Goal: Information Seeking & Learning: Learn about a topic

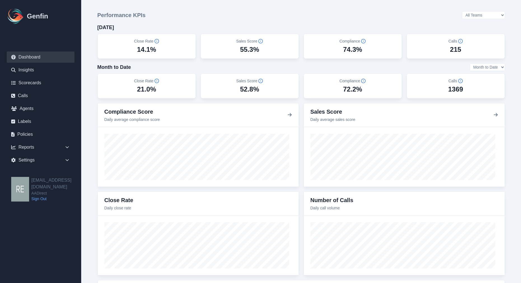
click at [485, 13] on select "All Teams Hugo Jesse Support" at bounding box center [483, 15] width 43 height 8
click at [477, 11] on select "All Teams Hugo Jesse Support" at bounding box center [483, 15] width 43 height 8
click at [495, 14] on select "All Teams Hugo Jesse Support" at bounding box center [483, 15] width 43 height 8
click at [477, 11] on select "All Teams Hugo Jesse Support" at bounding box center [483, 15] width 43 height 8
click at [501, 12] on select "All Teams Hugo Jesse Support" at bounding box center [483, 15] width 43 height 8
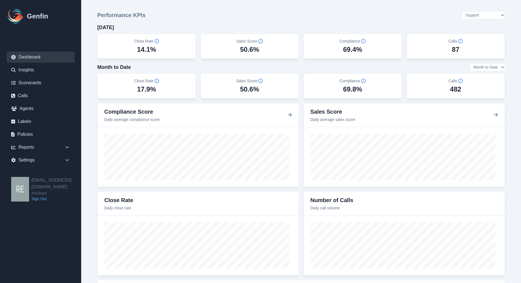
click at [477, 11] on select "All Teams Hugo Jesse Support" at bounding box center [483, 15] width 43 height 8
click at [499, 13] on select "All Teams Hugo Jesse Support" at bounding box center [483, 15] width 43 height 8
select select "2"
click at [477, 11] on select "All Teams Hugo Jesse Support" at bounding box center [483, 15] width 43 height 8
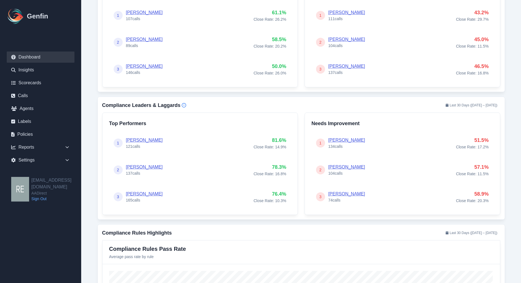
scroll to position [249, 0]
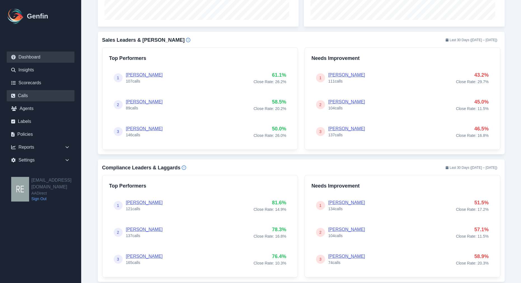
click at [30, 96] on link "Calls" at bounding box center [41, 95] width 68 height 11
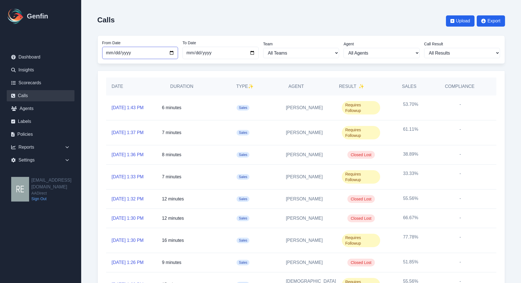
click at [175, 51] on input "2025-09-01" at bounding box center [140, 53] width 76 height 12
click at [171, 53] on input "2025-09-01" at bounding box center [140, 53] width 76 height 12
type input "[DATE]"
click at [486, 50] on select "All Results Closed Won Closed Lost Requires Followup" at bounding box center [462, 53] width 76 height 10
click at [504, 91] on div "Date Duration Type ✨ Agent Result ✨ Sales Compliance 10/6/2025, 1:43 PM 6 minut…" at bounding box center [301, 207] width 408 height 272
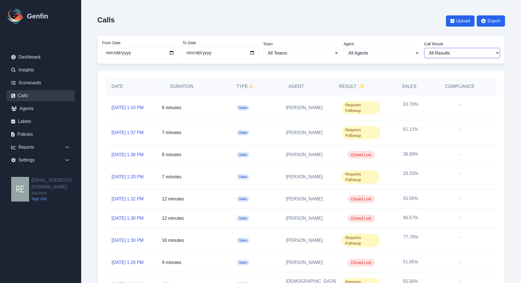
click at [479, 53] on select "All Results Closed Won Closed Lost Requires Followup" at bounding box center [462, 53] width 76 height 10
click at [455, 56] on select "All Results Closed Won Closed Lost Requires Followup" at bounding box center [462, 53] width 76 height 10
select select "Yes"
click at [426, 48] on select "All Results Closed Won Closed Lost Requires Followup" at bounding box center [462, 53] width 76 height 10
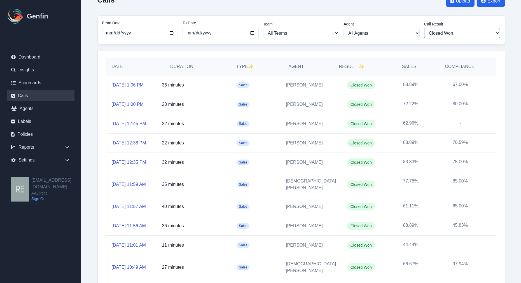
scroll to position [82, 0]
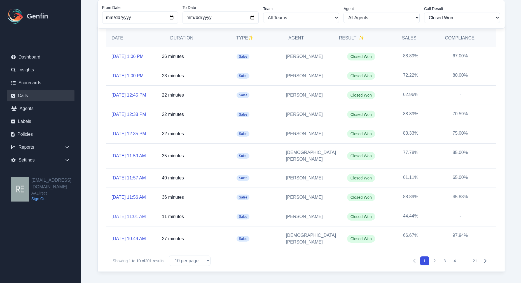
click at [130, 213] on link "10/6/2025, 11:01 AM" at bounding box center [129, 216] width 34 height 7
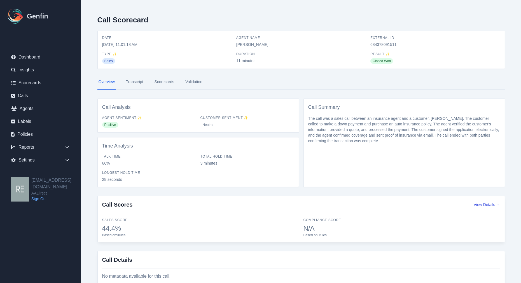
scroll to position [21, 0]
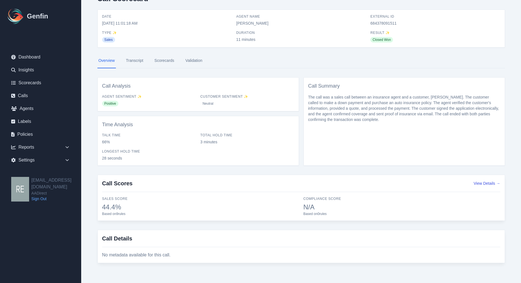
click at [142, 60] on link "Transcript" at bounding box center [135, 60] width 20 height 15
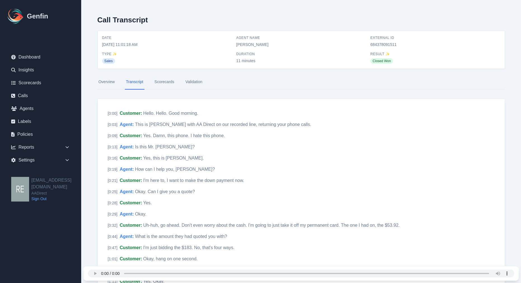
click at [166, 82] on link "Scorecards" at bounding box center [164, 81] width 22 height 15
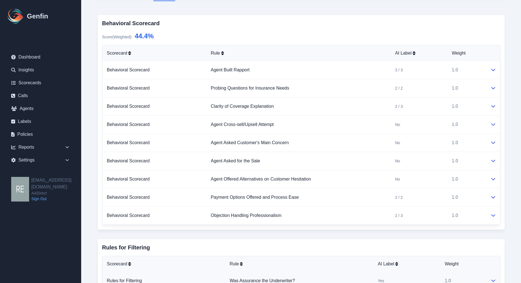
scroll to position [26, 0]
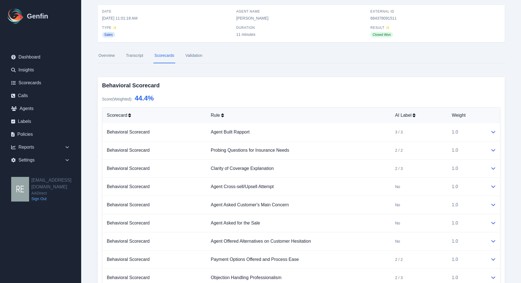
click at [194, 53] on link "Validation" at bounding box center [193, 55] width 19 height 15
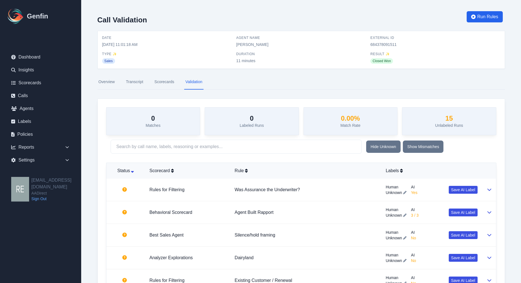
click at [97, 83] on link "Overview" at bounding box center [106, 81] width 18 height 15
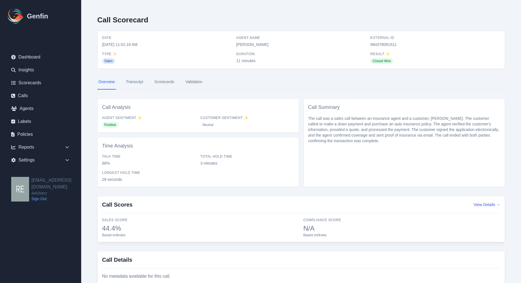
scroll to position [21, 0]
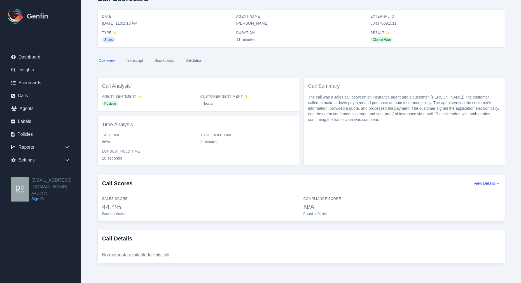
click at [497, 181] on button "View Details →" at bounding box center [487, 184] width 27 height 6
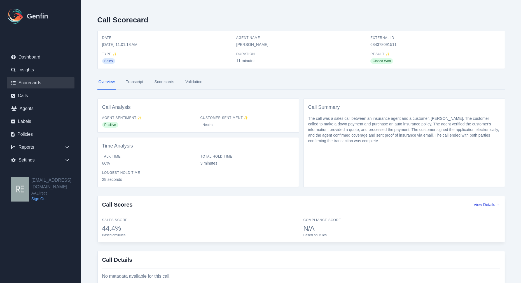
click at [34, 82] on link "Scorecards" at bounding box center [41, 82] width 68 height 11
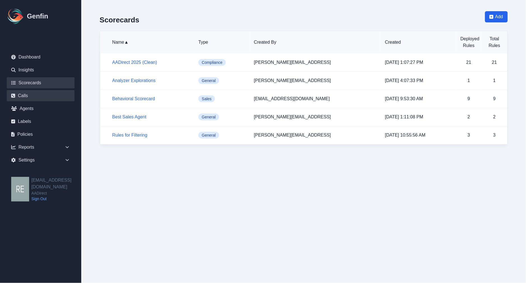
click at [30, 95] on link "Calls" at bounding box center [41, 95] width 68 height 11
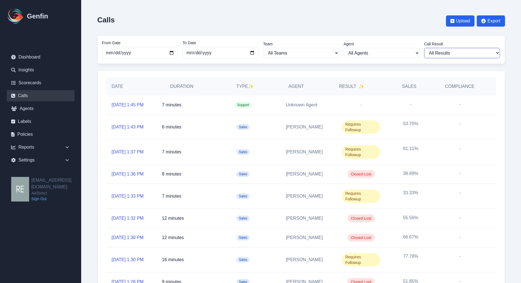
click at [462, 54] on select "All Results Closed Won Closed Lost Requires Followup" at bounding box center [462, 53] width 76 height 10
select select "Yes"
click at [426, 48] on select "All Results Closed Won Closed Lost Requires Followup" at bounding box center [462, 53] width 76 height 10
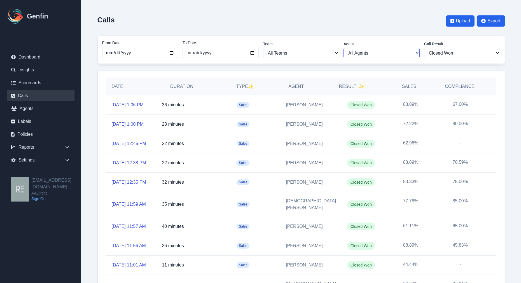
click at [396, 51] on select "All Agents Aida Garcia Diaz Alexandria Miller Ana Martinez Angela Barnett Annal…" at bounding box center [382, 53] width 76 height 10
click at [241, 166] on span "Sales" at bounding box center [243, 163] width 13 height 6
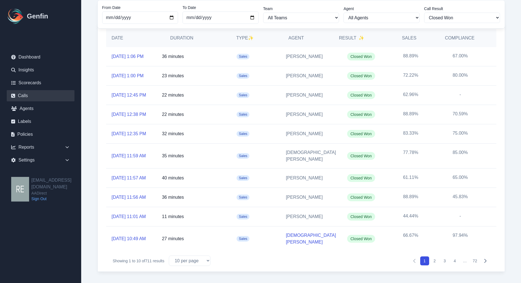
click at [312, 246] on link "[DEMOGRAPHIC_DATA][PERSON_NAME]" at bounding box center [311, 238] width 50 height 13
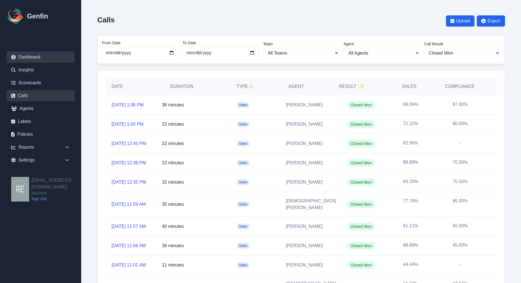
click at [32, 57] on link "Dashboard" at bounding box center [41, 57] width 68 height 11
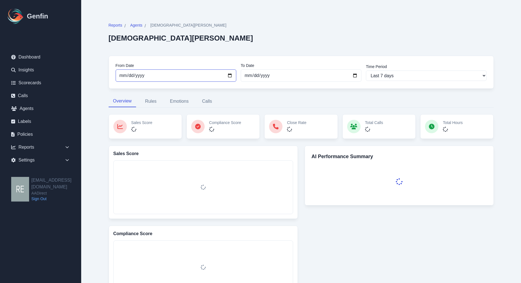
click at [231, 76] on input "[DATE]" at bounding box center [176, 75] width 121 height 12
type input "[DATE]"
select select "custom"
type input "[DATE]"
click at [484, 79] on select "Last 7 days Last 14 days Last 30 days Last 90 days Last 180 days Last 365 days …" at bounding box center [426, 76] width 121 height 10
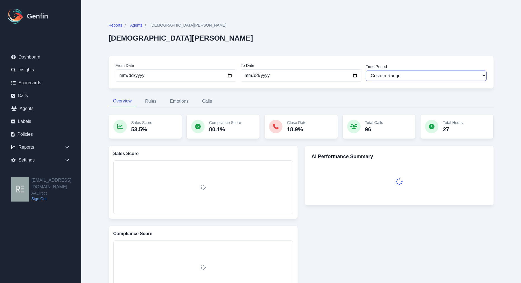
click at [482, 76] on select "Last 7 days Last 14 days Last 30 days Last 90 days Last 180 days Last 365 days …" at bounding box center [426, 76] width 121 height 10
click at [496, 87] on div "Reports / Agents / [DEMOGRAPHIC_DATA][PERSON_NAME] [PERSON_NAME] From Date [DAT…" at bounding box center [301, 287] width 408 height 552
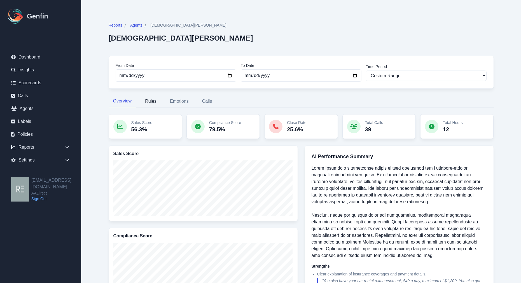
click at [150, 102] on button "Rules" at bounding box center [151, 101] width 20 height 12
select select "181"
select select "171"
select select "1129"
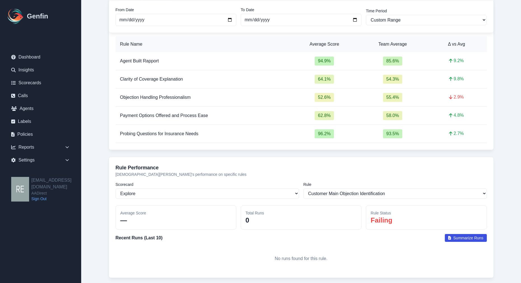
scroll to position [148, 0]
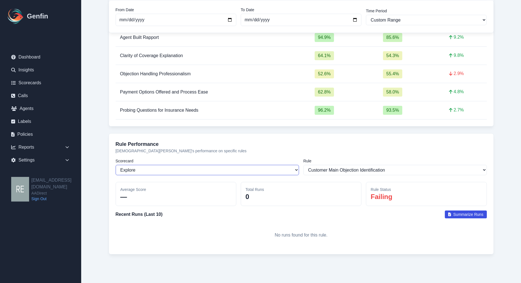
click at [253, 166] on select "Select a scorecard Explore Behavioral Scorecard Rules for Filtering AADirect 20…" at bounding box center [207, 170] width 183 height 10
select select "203"
click at [116, 165] on select "Select a scorecard Explore Behavioral Scorecard Rules for Filtering AADirect 20…" at bounding box center [207, 170] width 183 height 10
select select "1269"
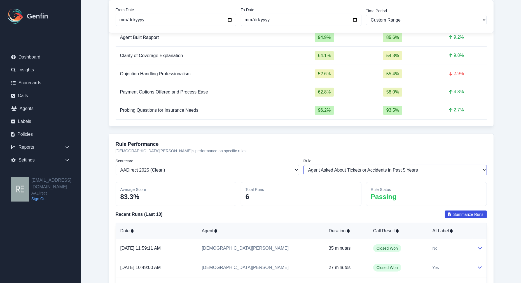
click at [464, 172] on select "Select a rule Agent Asked About Tickets or Accidents in Past 5 Years Offered at…" at bounding box center [394, 170] width 183 height 10
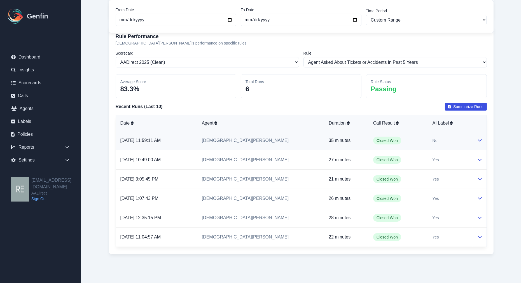
click at [476, 139] on td at bounding box center [480, 140] width 14 height 19
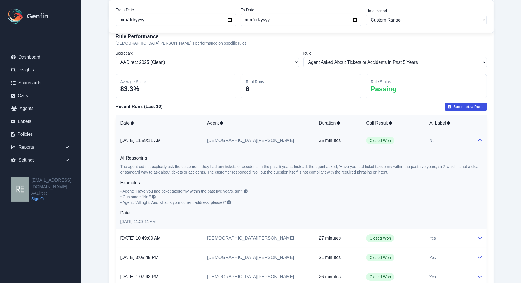
click at [476, 139] on td at bounding box center [480, 140] width 14 height 19
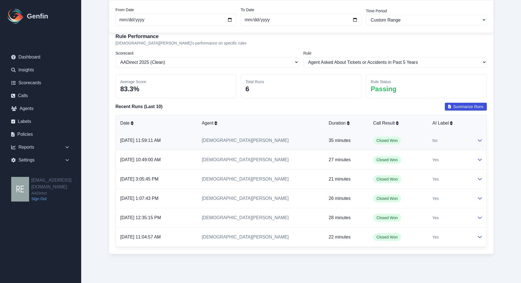
click at [476, 139] on td at bounding box center [480, 140] width 14 height 19
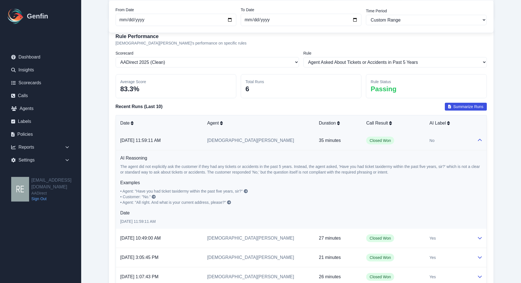
click at [475, 139] on td at bounding box center [480, 140] width 14 height 19
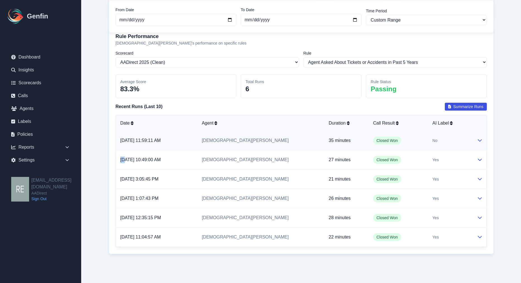
click at [476, 139] on td at bounding box center [480, 140] width 14 height 19
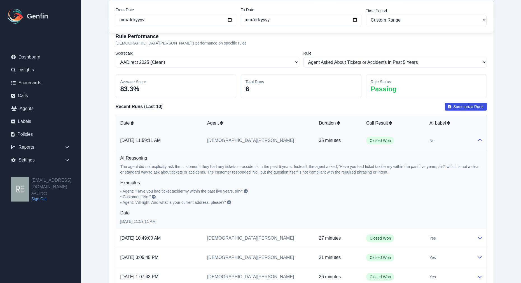
click at [478, 167] on p "The agent did not explicitly ask the customer if they had any tickets or accide…" at bounding box center [301, 169] width 362 height 11
click at [183, 191] on span "• Agent: "Have you had ticket taxidermy within the past five years, sir?"" at bounding box center [181, 191] width 122 height 4
click at [246, 186] on div "Examples • Agent: "Have you had ticket taxidermy within the past five years, si…" at bounding box center [301, 192] width 362 height 26
click at [247, 190] on icon at bounding box center [246, 191] width 4 height 4
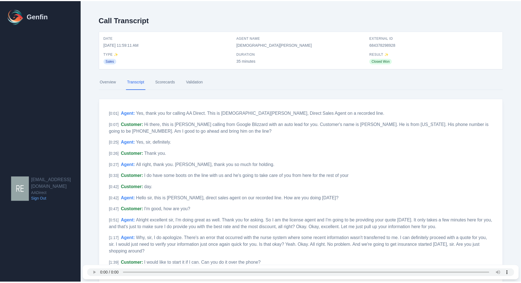
scroll to position [300, 0]
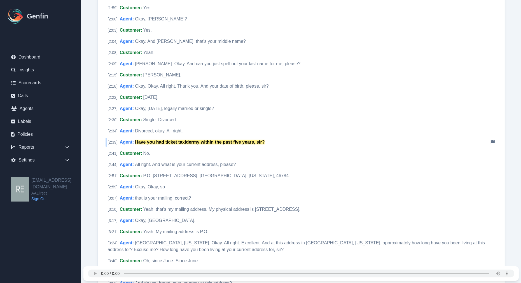
click at [492, 140] on icon at bounding box center [493, 142] width 4 height 4
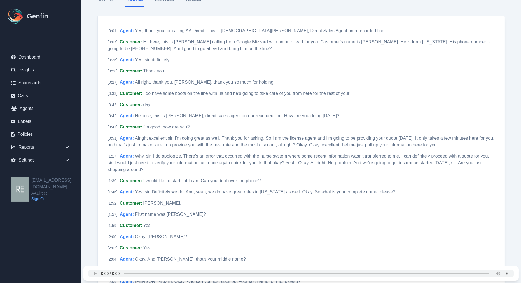
scroll to position [0, 0]
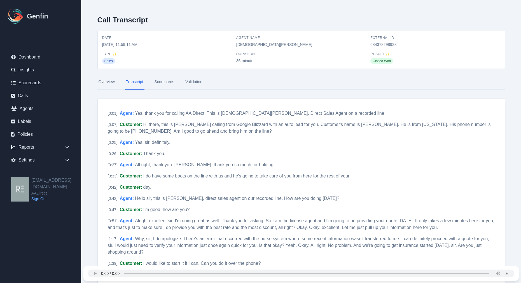
click at [165, 83] on link "Scorecards" at bounding box center [164, 81] width 22 height 15
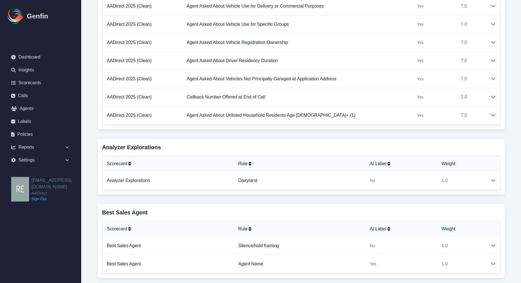
scroll to position [763, 0]
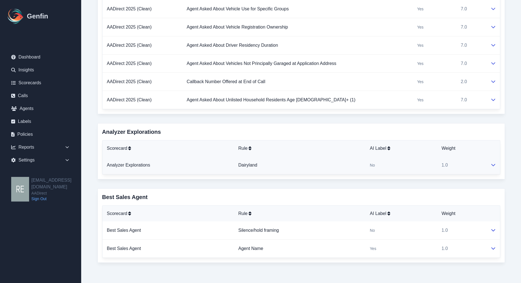
click at [491, 163] on icon at bounding box center [493, 165] width 4 height 4
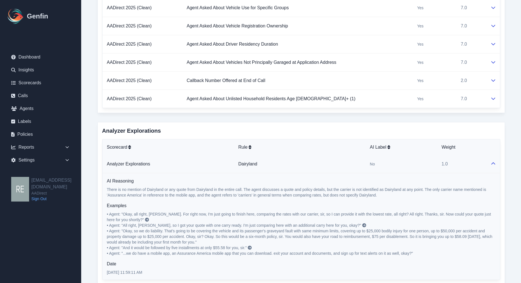
click at [491, 163] on icon at bounding box center [493, 164] width 4 height 4
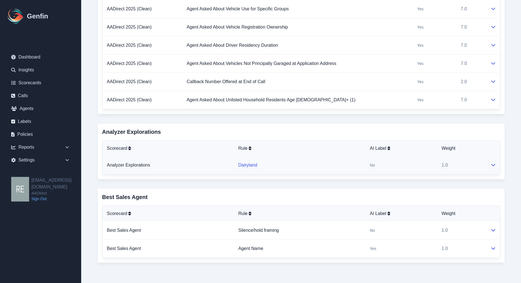
click at [254, 165] on link "Dairyland" at bounding box center [247, 165] width 19 height 5
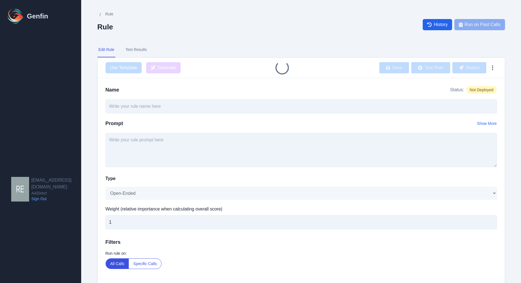
type input "Dairyland"
select select "Yes/No"
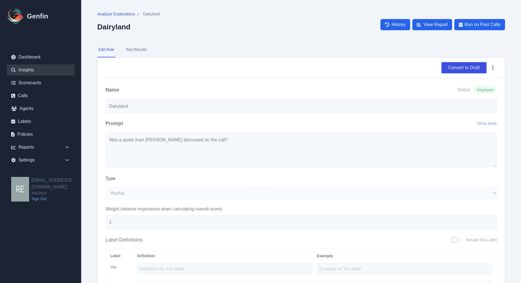
click at [27, 68] on link "Insights" at bounding box center [41, 69] width 68 height 11
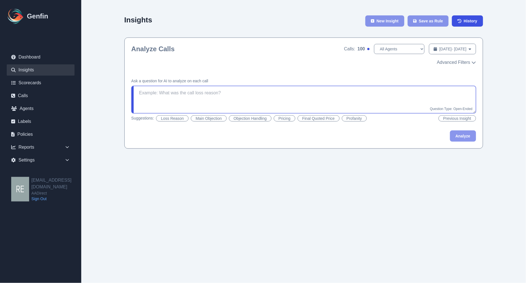
click at [248, 96] on textarea at bounding box center [303, 99] width 344 height 27
type textarea "m"
click at [456, 142] on button "Analyze" at bounding box center [463, 135] width 26 height 11
type textarea "Are agents asking about motorclub?"
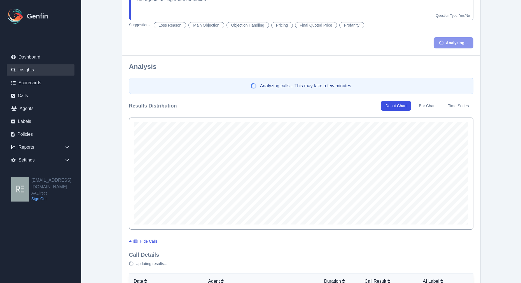
scroll to position [155, 0]
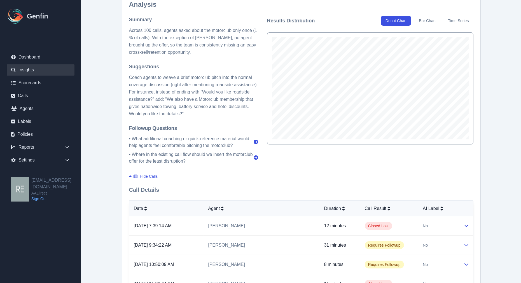
click at [422, 19] on button "Bar Chart" at bounding box center [427, 21] width 26 height 10
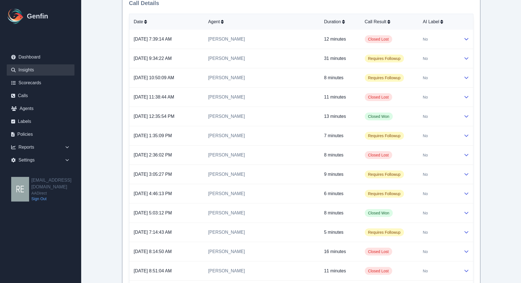
scroll to position [124, 0]
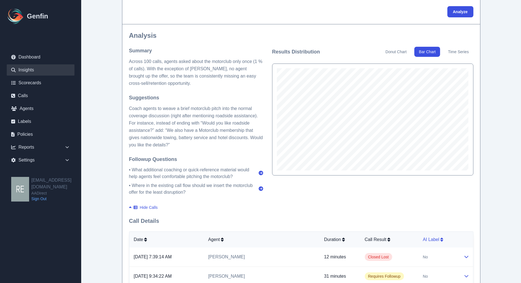
click at [440, 241] on icon at bounding box center [441, 240] width 3 height 4
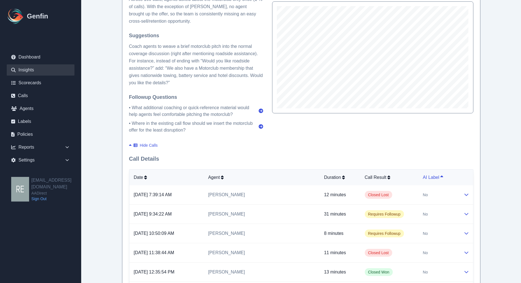
click at [440, 176] on icon at bounding box center [441, 177] width 3 height 2
click at [424, 194] on div "Yes" at bounding box center [439, 195] width 32 height 6
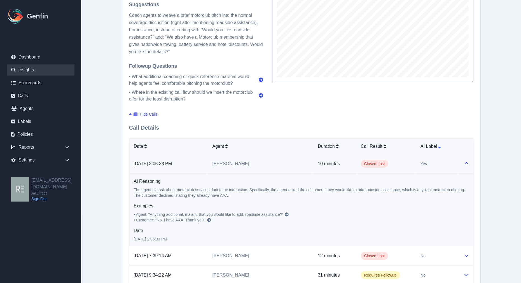
scroll to position [124, 0]
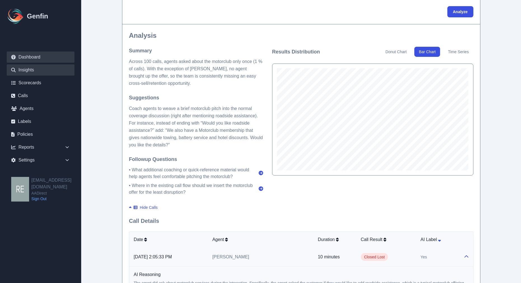
click at [45, 53] on link "Dashboard" at bounding box center [41, 57] width 68 height 11
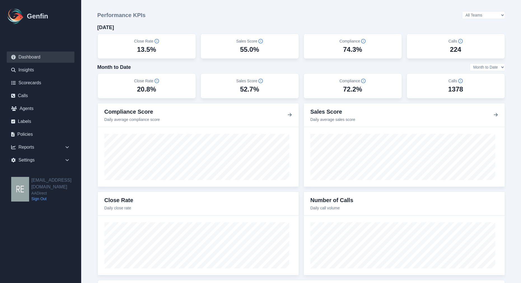
click at [459, 88] on div "1378" at bounding box center [455, 89] width 15 height 9
click at [27, 75] on link "Insights" at bounding box center [41, 69] width 68 height 11
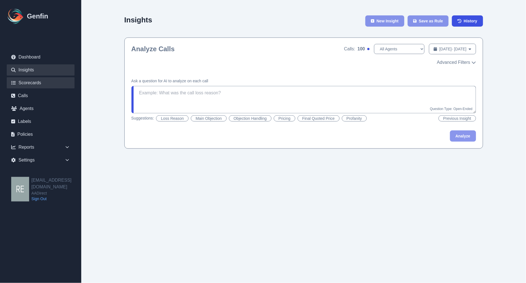
click at [27, 79] on link "Scorecards" at bounding box center [41, 82] width 68 height 11
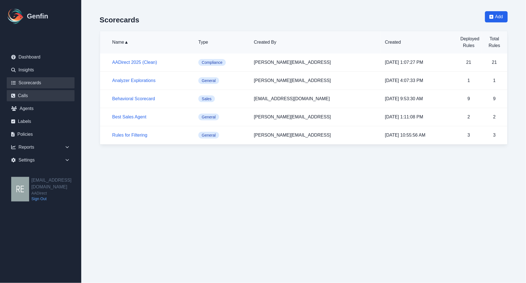
click at [44, 94] on link "Calls" at bounding box center [41, 95] width 68 height 11
